Goal: Information Seeking & Learning: Learn about a topic

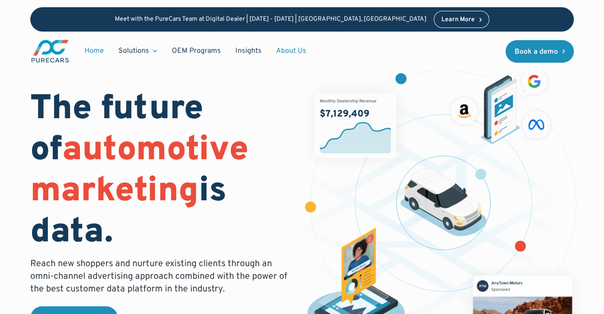
click at [292, 49] on link "About Us" at bounding box center [291, 50] width 45 height 17
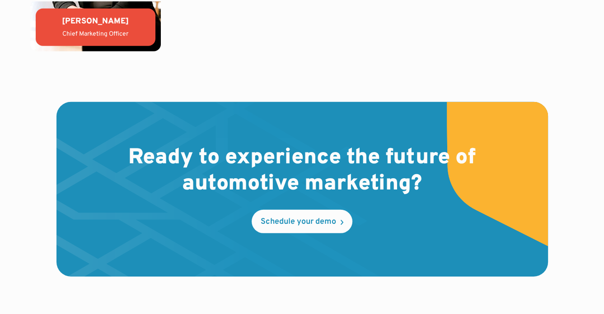
scroll to position [2551, 0]
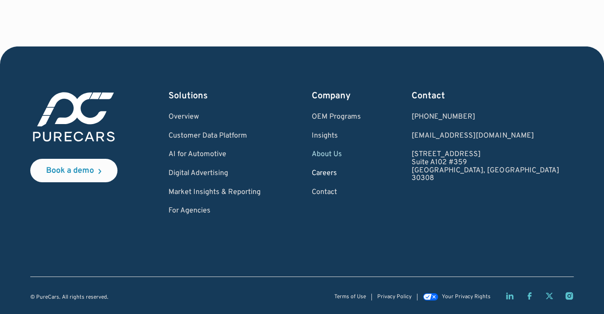
click at [361, 171] on link "Careers" at bounding box center [336, 174] width 49 height 8
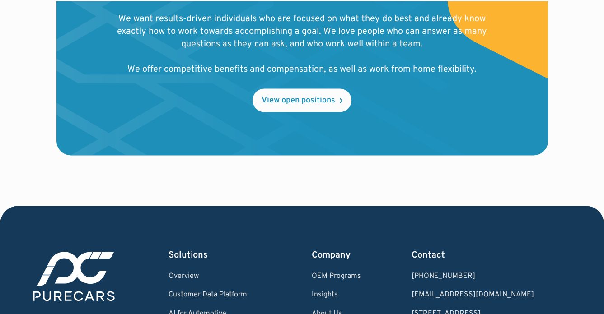
scroll to position [1073, 0]
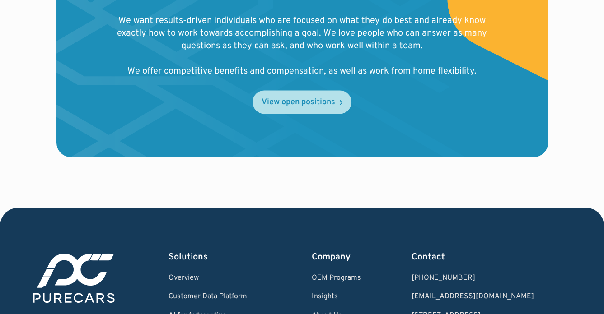
click at [310, 106] on div "View open positions" at bounding box center [298, 102] width 74 height 8
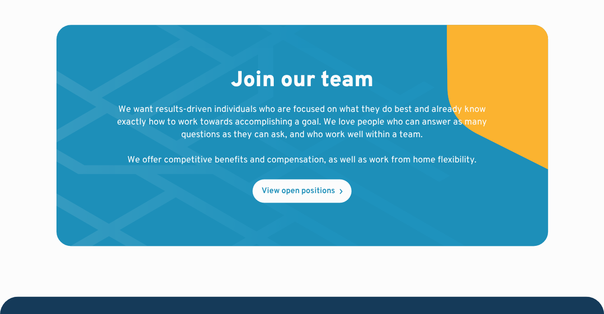
scroll to position [1234, 0]
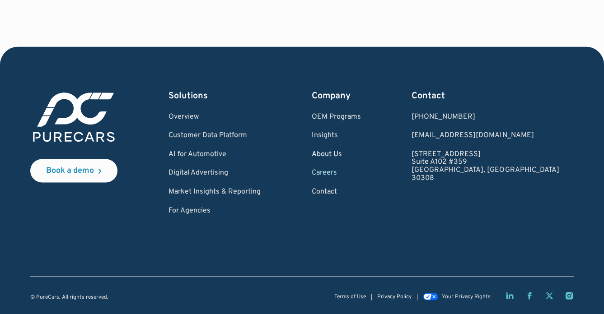
click at [361, 155] on link "About Us" at bounding box center [336, 155] width 49 height 8
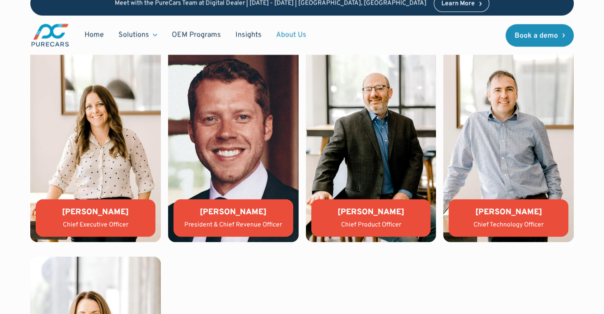
scroll to position [1869, 0]
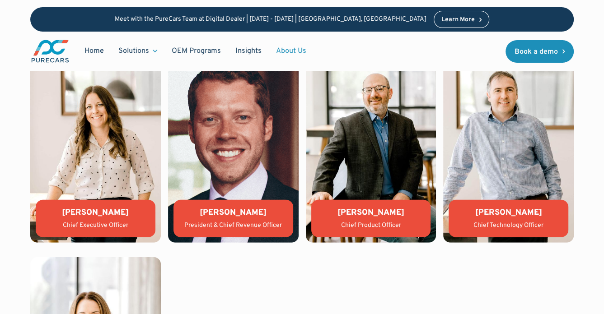
click at [93, 209] on div "Lauren Donalson" at bounding box center [95, 212] width 105 height 11
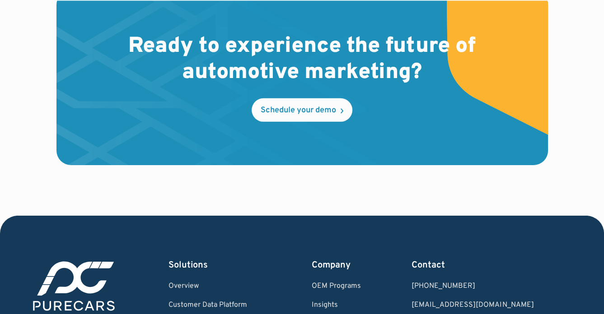
scroll to position [2328, 0]
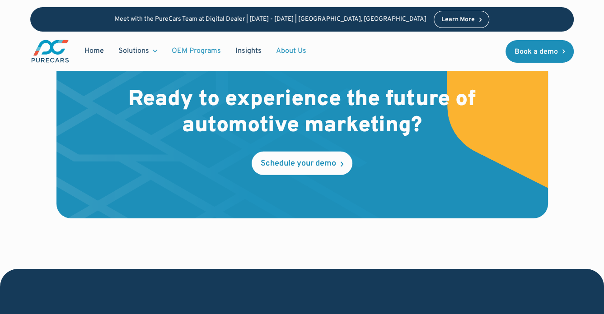
click at [193, 49] on link "OEM Programs" at bounding box center [196, 50] width 64 height 17
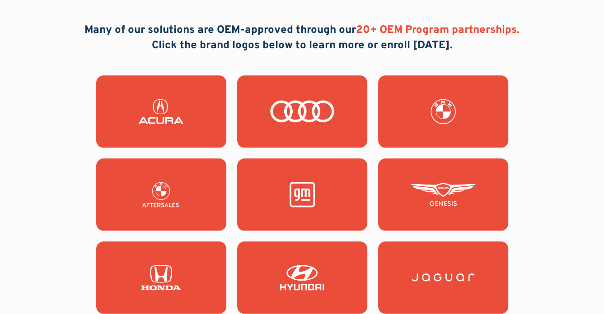
scroll to position [835, 0]
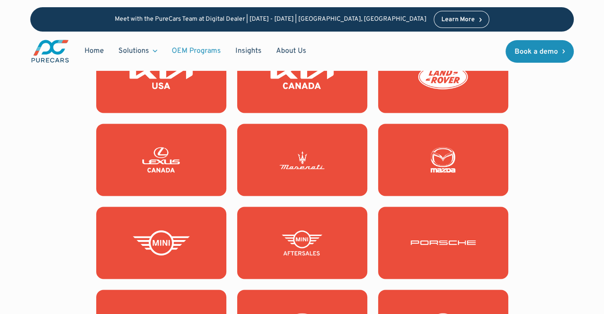
scroll to position [1181, 0]
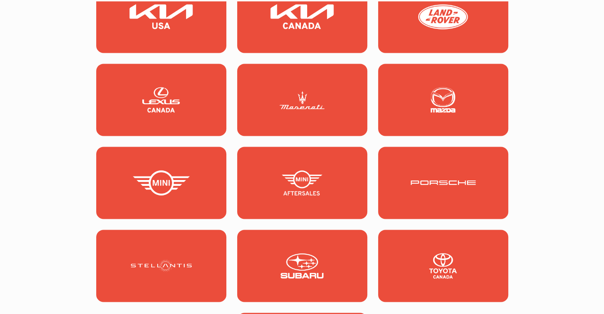
click at [427, 120] on link at bounding box center [443, 100] width 130 height 72
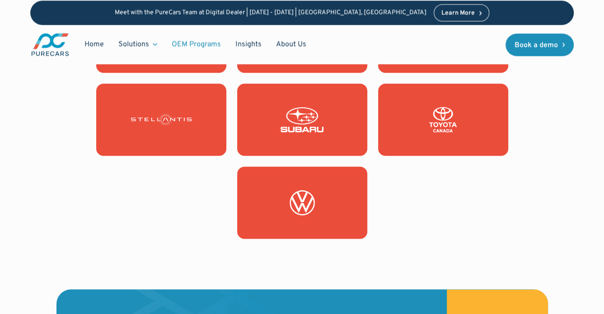
scroll to position [1327, 0]
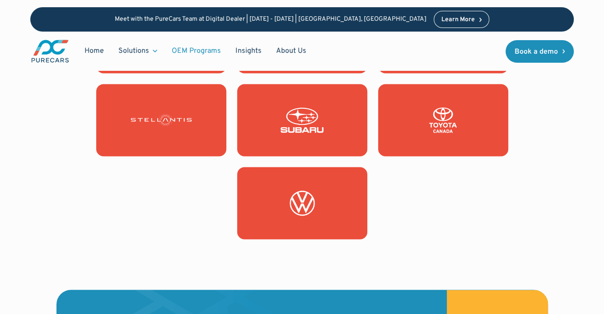
click at [332, 120] on img at bounding box center [302, 119] width 65 height 25
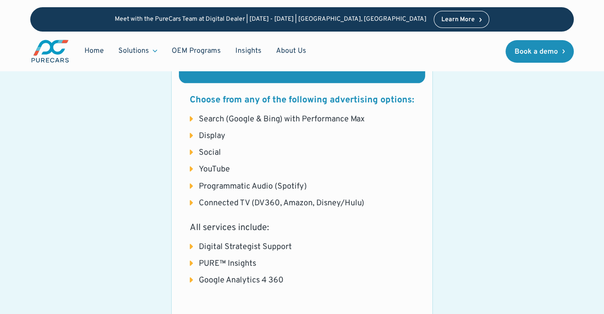
scroll to position [889, 0]
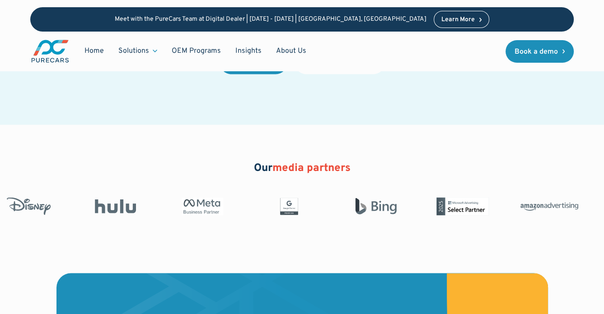
scroll to position [1521, 0]
